Goal: Complete application form: Complete application form

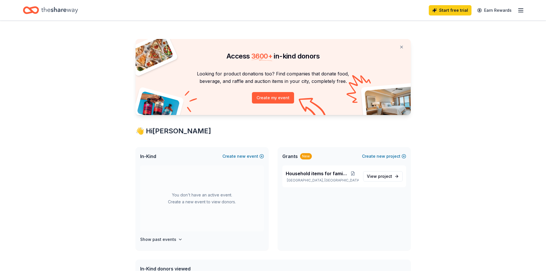
click at [519, 9] on icon "button" at bounding box center [520, 10] width 7 height 7
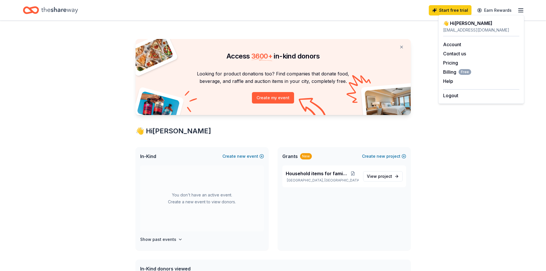
click at [474, 129] on div "Access 3600 + in-kind donors Looking for product donations too? Find companies …" at bounding box center [273, 226] width 546 height 410
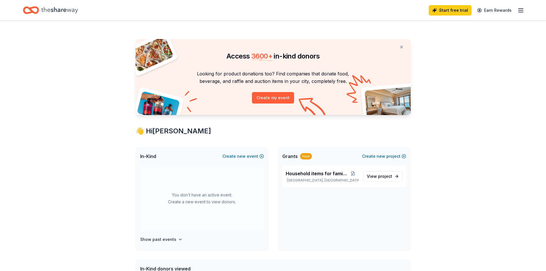
click at [61, 10] on icon "Home" at bounding box center [59, 10] width 37 height 12
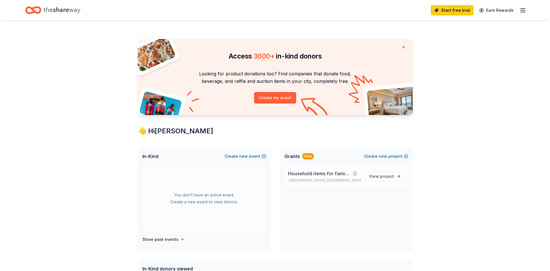
scroll to position [29, 0]
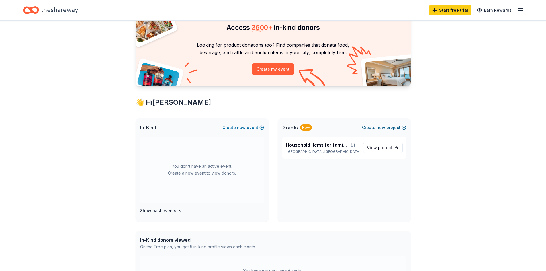
click at [377, 127] on span "new" at bounding box center [380, 127] width 9 height 7
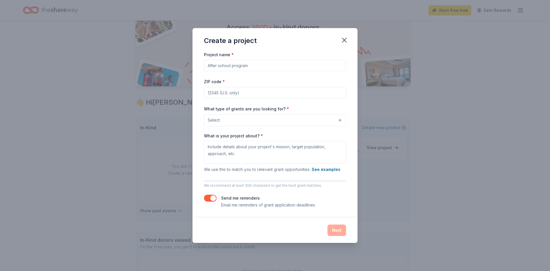
click at [255, 66] on input "Project name *" at bounding box center [275, 65] width 142 height 11
type input "[PERSON_NAME] Closet"
click at [229, 91] on input "ZIP code *" at bounding box center [275, 92] width 142 height 11
type input "89101"
click at [241, 117] on button "Select" at bounding box center [275, 120] width 142 height 12
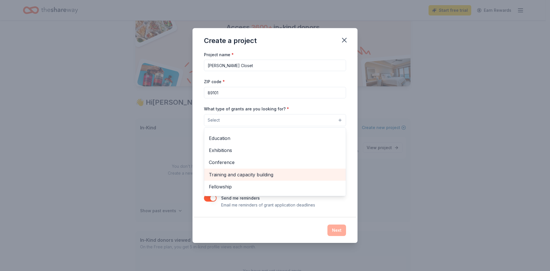
scroll to position [68, 0]
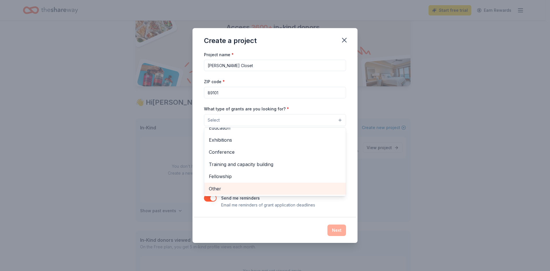
click at [232, 187] on span "Other" at bounding box center [275, 188] width 132 height 7
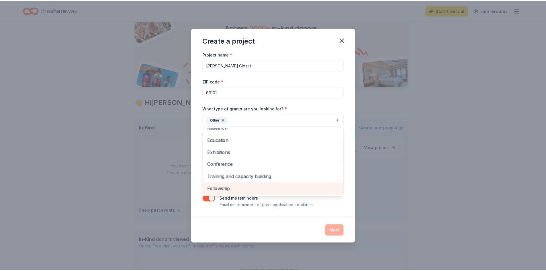
scroll to position [56, 0]
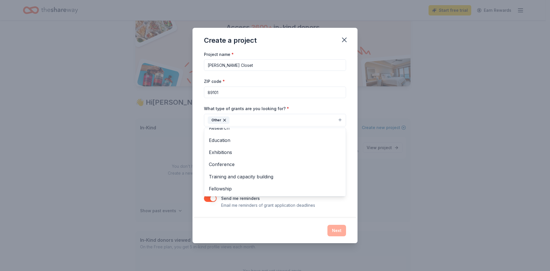
click at [199, 132] on div "Project name * Lunt's Closet ZIP code * 89101 What type of grants are you looki…" at bounding box center [274, 134] width 165 height 167
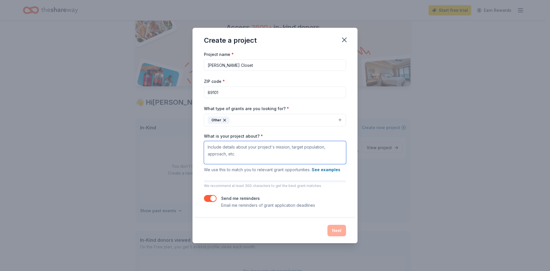
click at [225, 152] on textarea "What is your project about? *" at bounding box center [275, 152] width 142 height 23
type textarea "H"
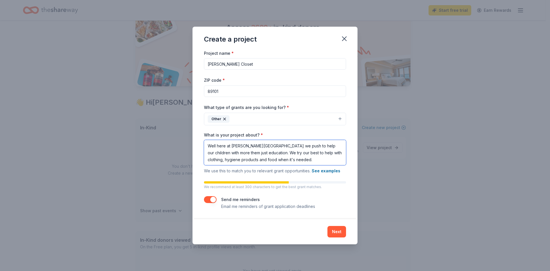
click at [295, 161] on textarea "Well here at Robert Lunt Elementary we push to help our children with more them…" at bounding box center [275, 152] width 142 height 25
click at [297, 159] on textarea "Well here at Robert Lunt Elementary we push to help our children with more than…" at bounding box center [275, 152] width 142 height 25
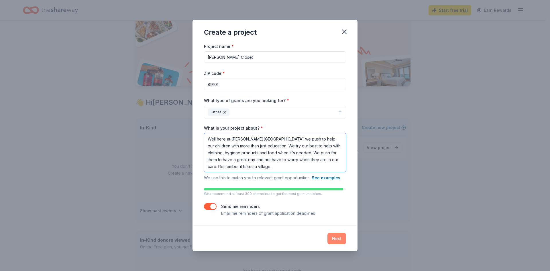
type textarea "Well here at Robert Lunt Elementary we push to help our children with more than…"
click at [338, 238] on button "Next" at bounding box center [336, 238] width 19 height 11
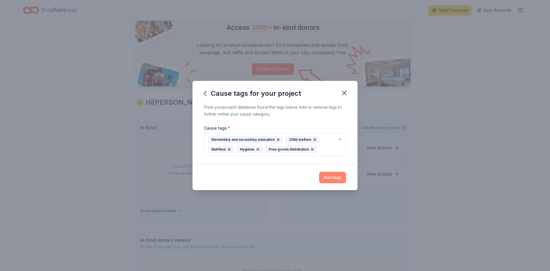
click at [333, 177] on button "Add tags" at bounding box center [332, 177] width 27 height 11
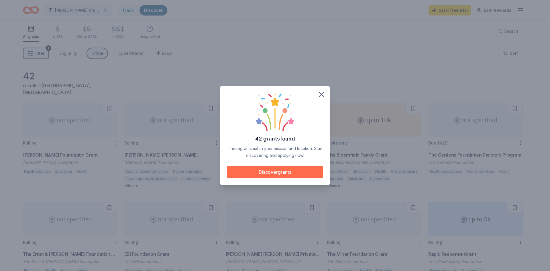
click at [298, 172] on button "Discover grants" at bounding box center [275, 172] width 96 height 13
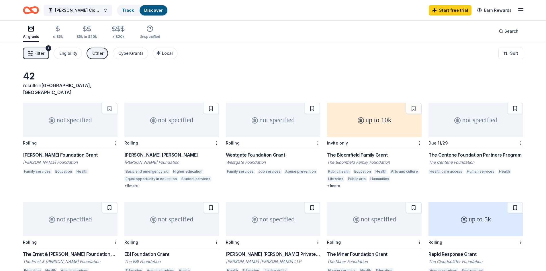
click at [92, 121] on div "not specified" at bounding box center [70, 120] width 95 height 34
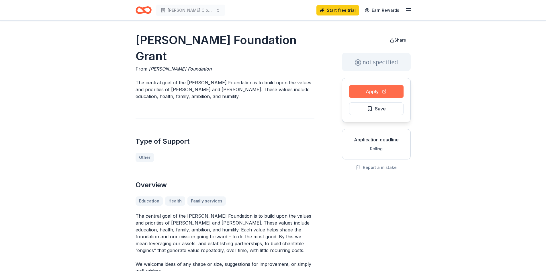
click at [377, 87] on button "Apply" at bounding box center [376, 91] width 54 height 13
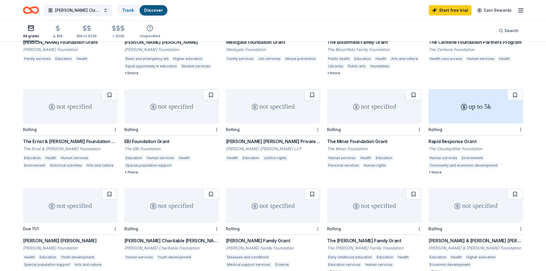
scroll to position [141, 0]
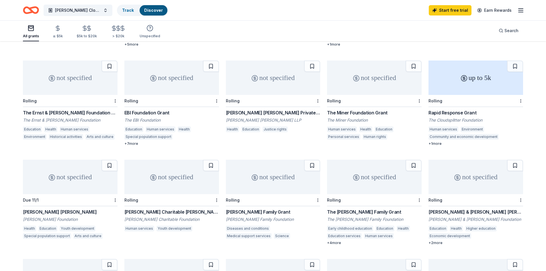
click at [461, 75] on icon at bounding box center [463, 78] width 7 height 7
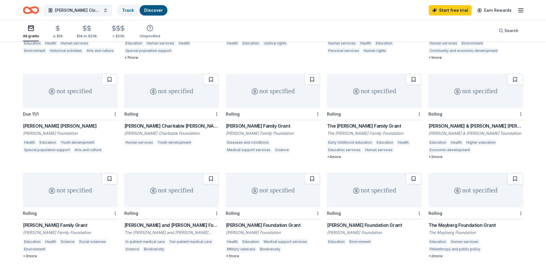
scroll to position [284, 0]
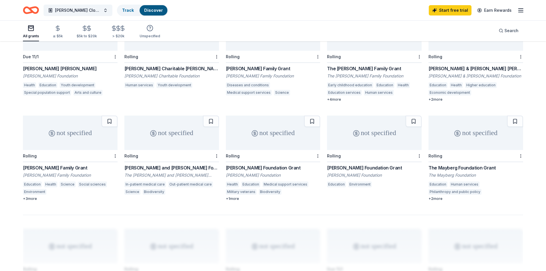
click at [104, 136] on div "not specified" at bounding box center [70, 132] width 95 height 34
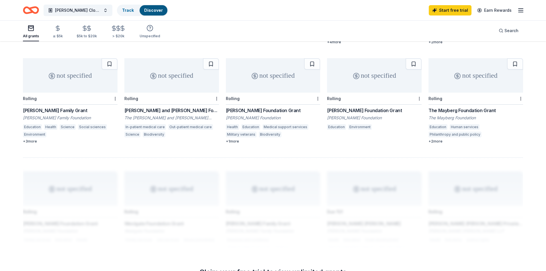
scroll to position [313, 0]
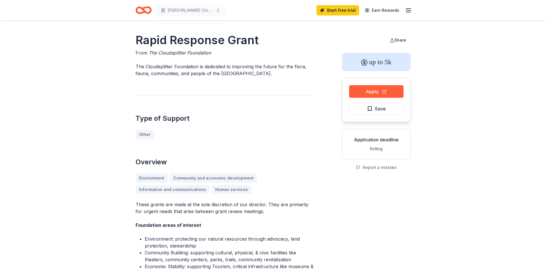
scroll to position [115, 0]
